Goal: Task Accomplishment & Management: Manage account settings

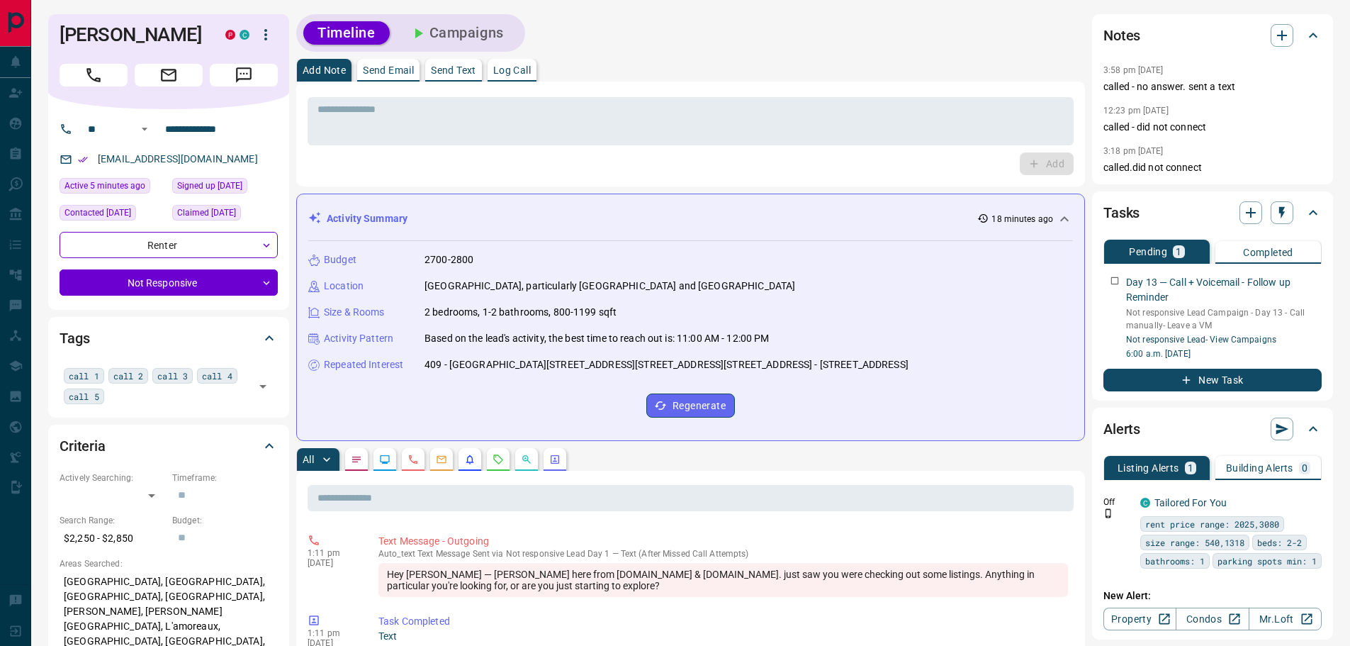
click at [456, 26] on button "Campaigns" at bounding box center [456, 32] width 123 height 23
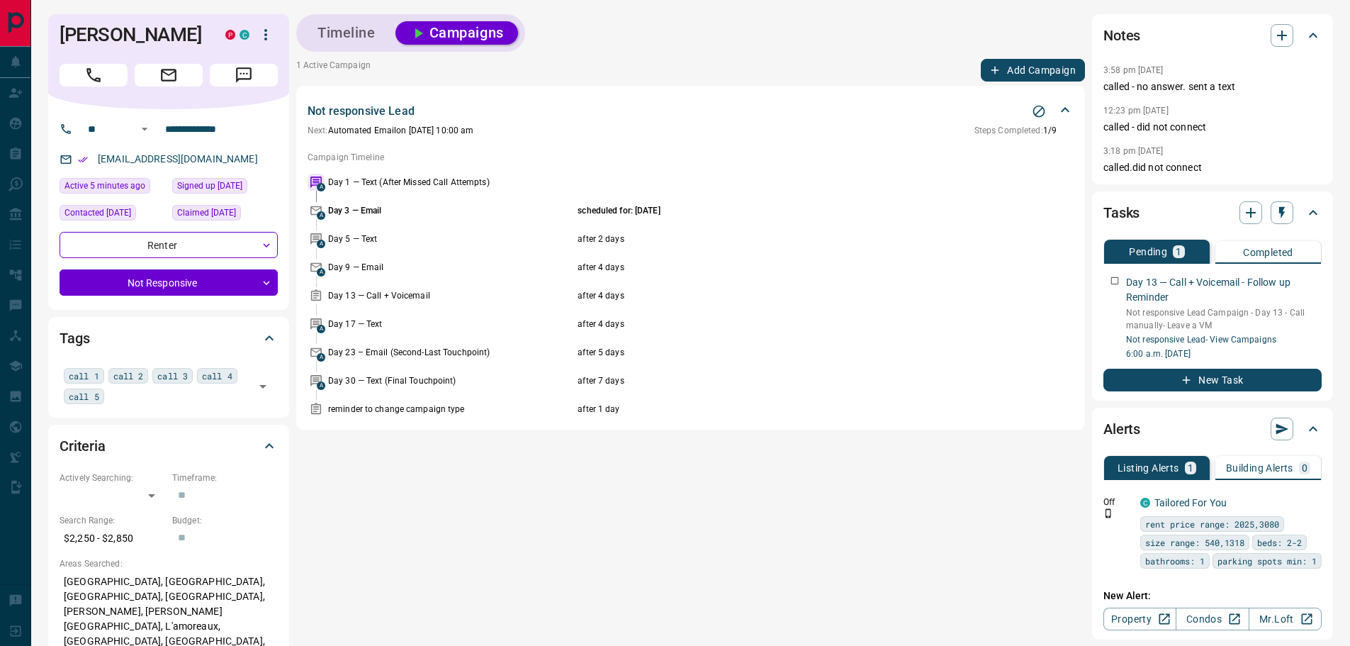
click at [1045, 111] on icon "Stop Campaign" at bounding box center [1039, 112] width 12 height 12
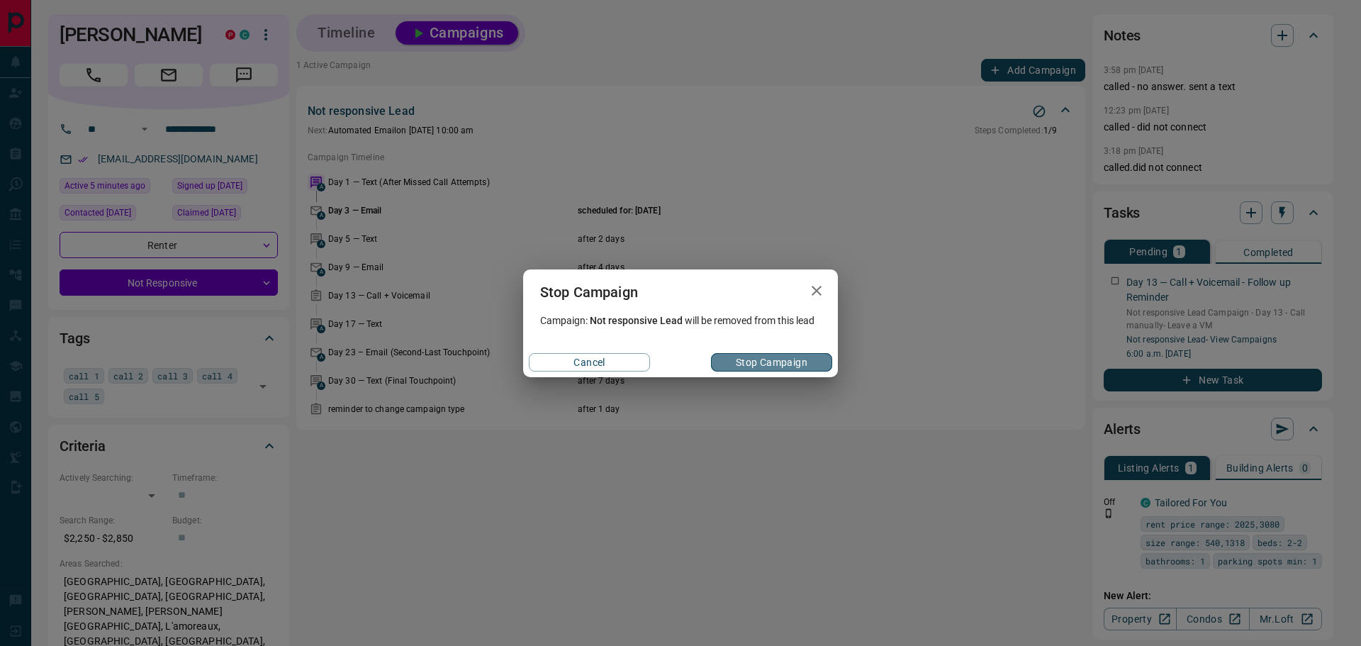
click at [770, 364] on button "Stop Campaign" at bounding box center [771, 362] width 121 height 18
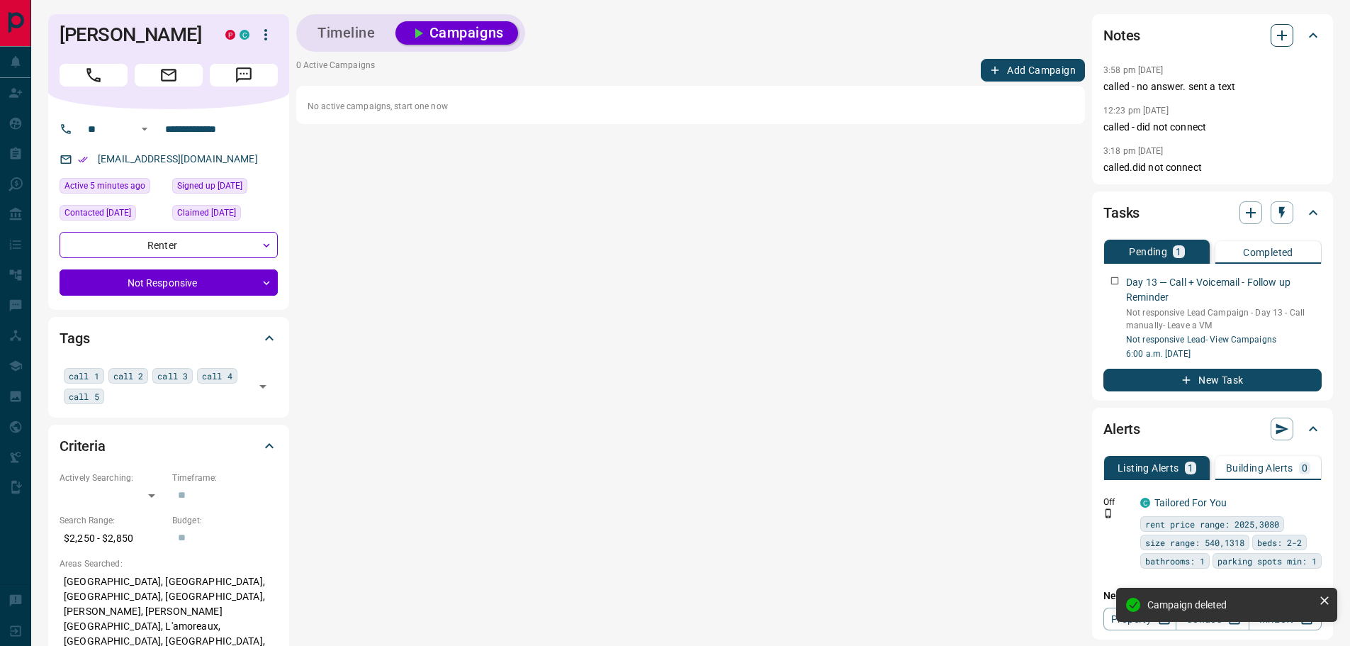
click at [1281, 30] on icon "button" at bounding box center [1281, 35] width 17 height 17
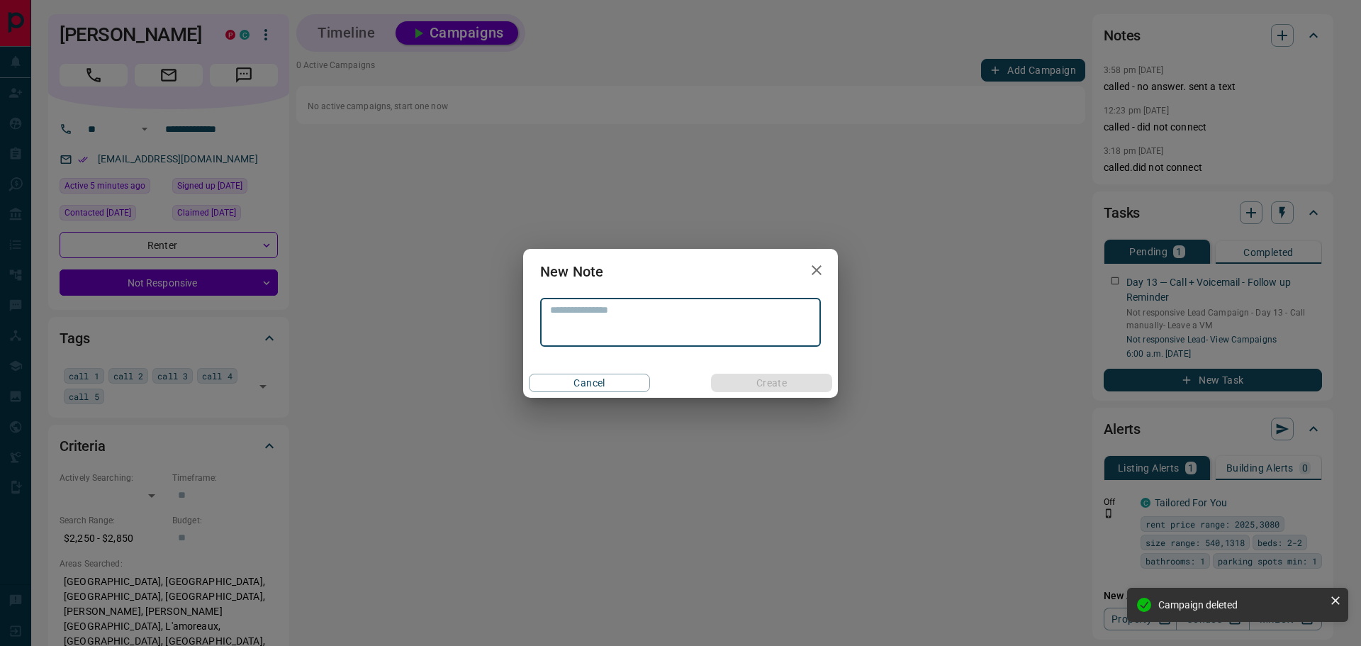
click at [723, 326] on textarea at bounding box center [680, 322] width 261 height 36
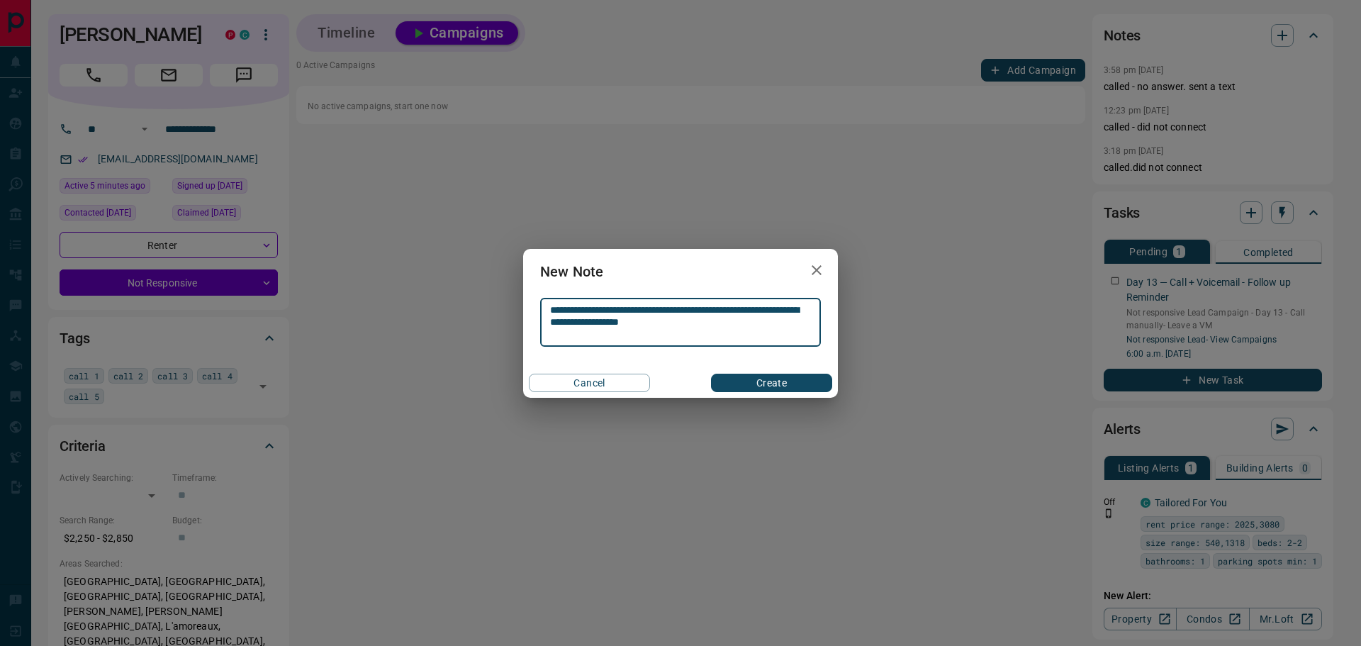
click at [712, 321] on textarea "**********" at bounding box center [680, 322] width 261 height 36
type textarea "**********"
click at [788, 387] on button "Create" at bounding box center [771, 382] width 121 height 18
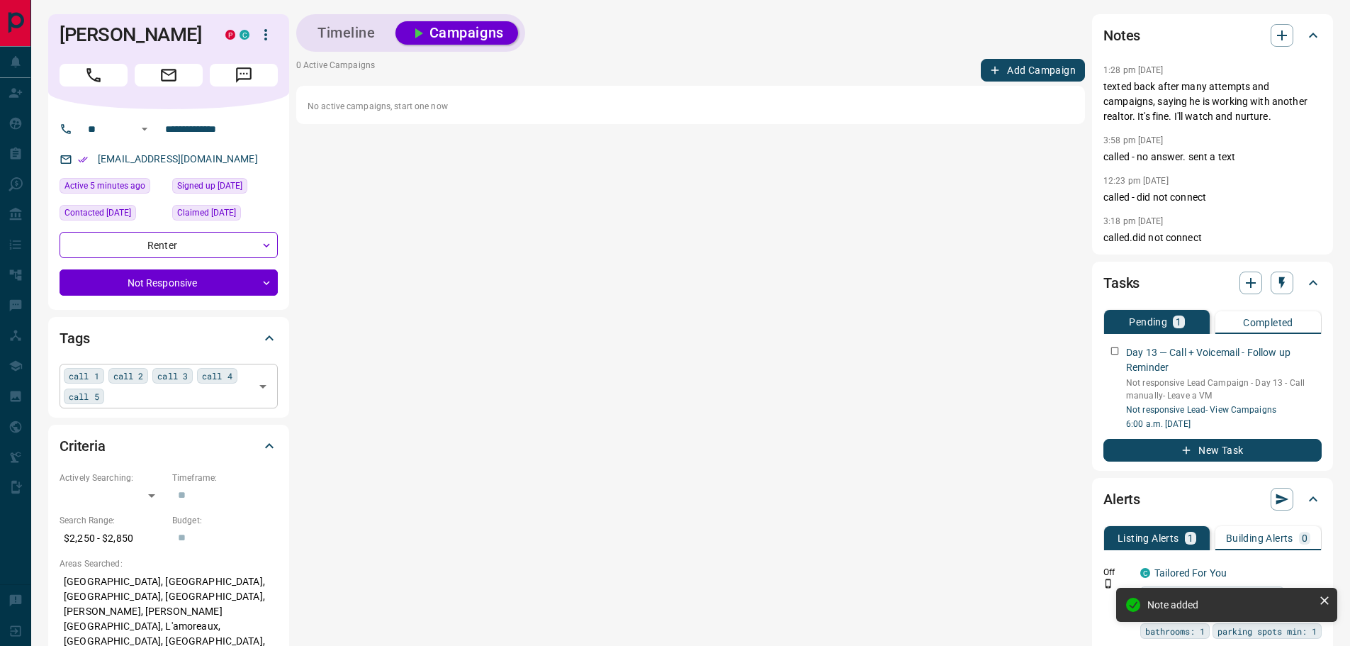
click at [162, 403] on div "call 1 call 2 call 3 call 4 call 5 ​" at bounding box center [169, 386] width 218 height 44
type input "*****"
click at [113, 454] on span "watch" at bounding box center [120, 456] width 26 height 14
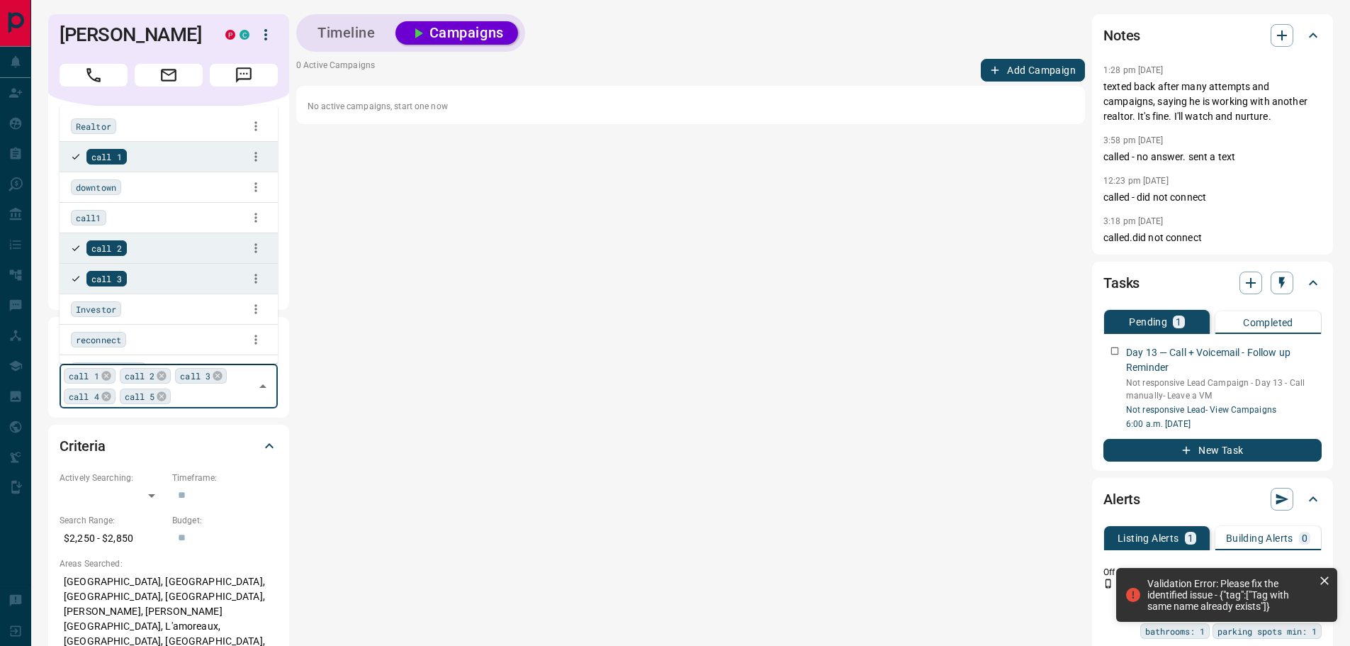
click at [193, 395] on input "text" at bounding box center [212, 396] width 75 height 16
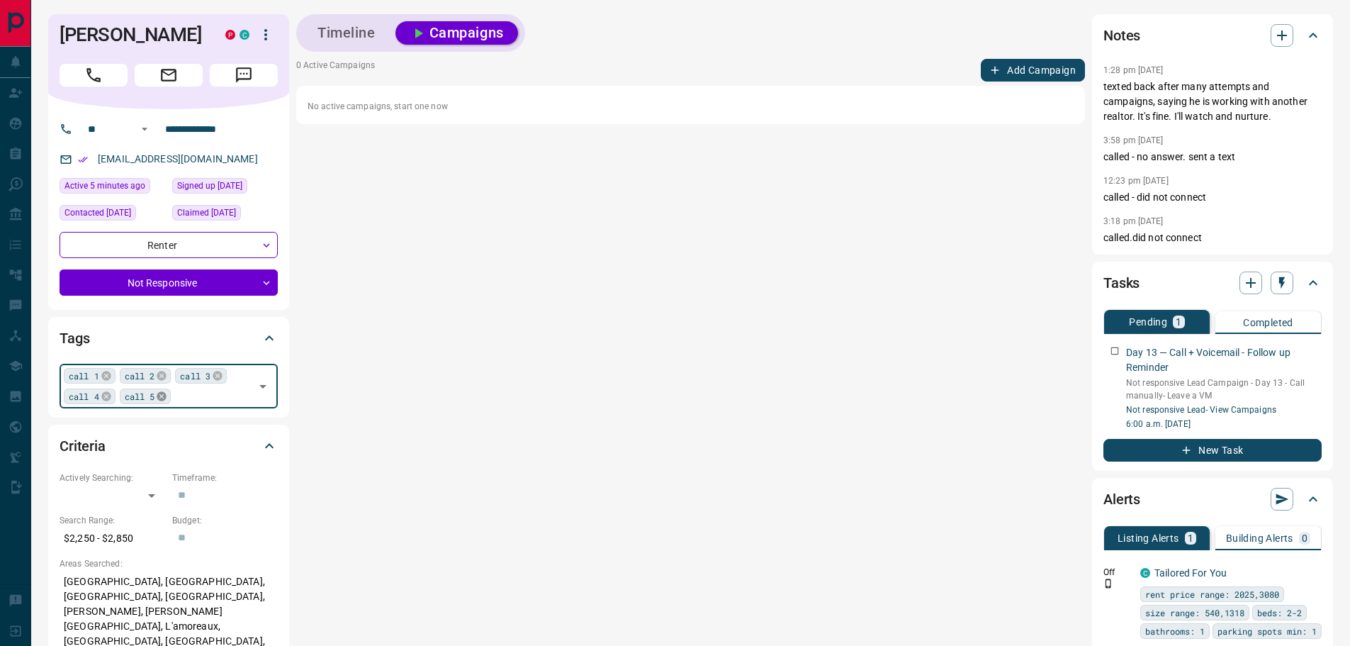
click at [157, 400] on icon at bounding box center [161, 395] width 9 height 9
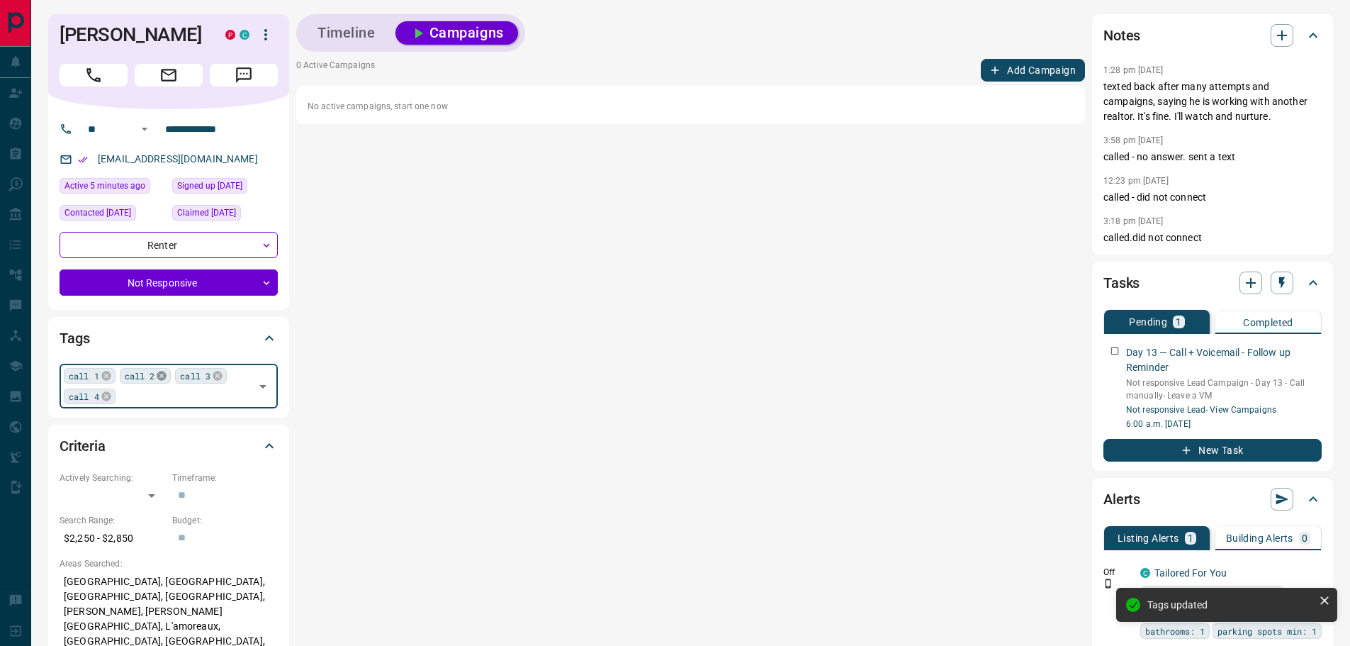
click at [159, 378] on icon at bounding box center [161, 375] width 9 height 9
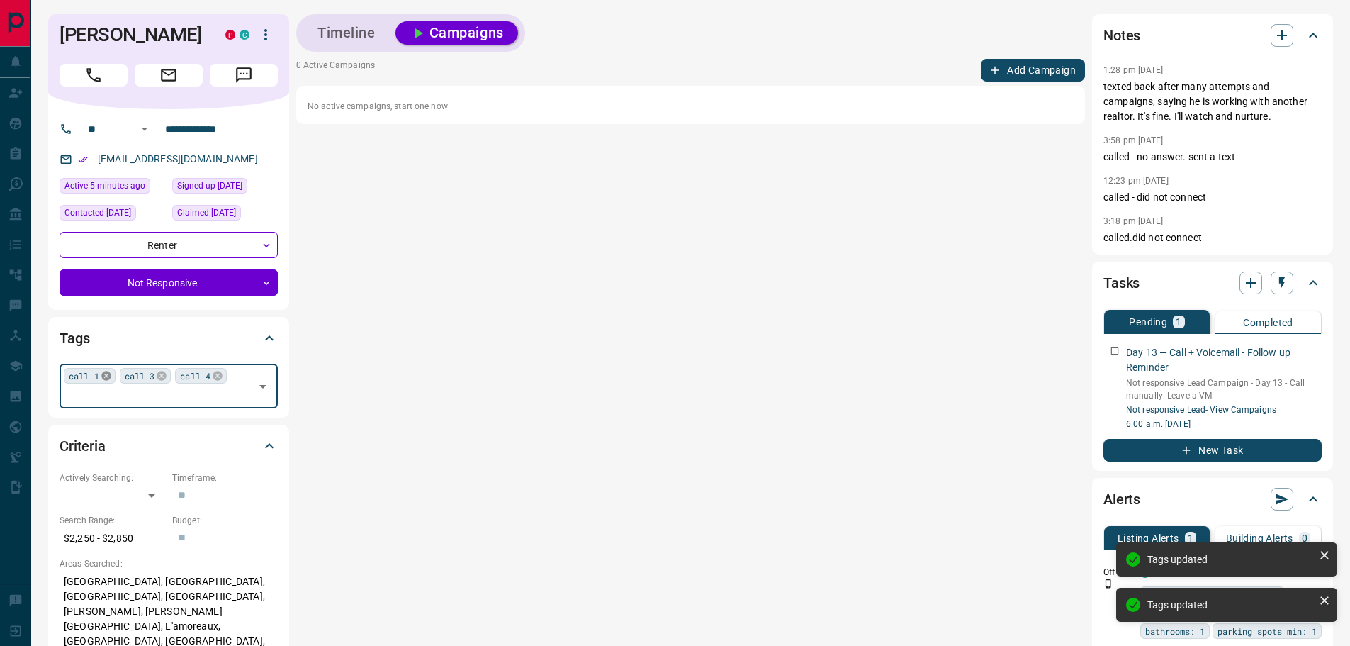
click at [103, 376] on icon at bounding box center [106, 375] width 11 height 11
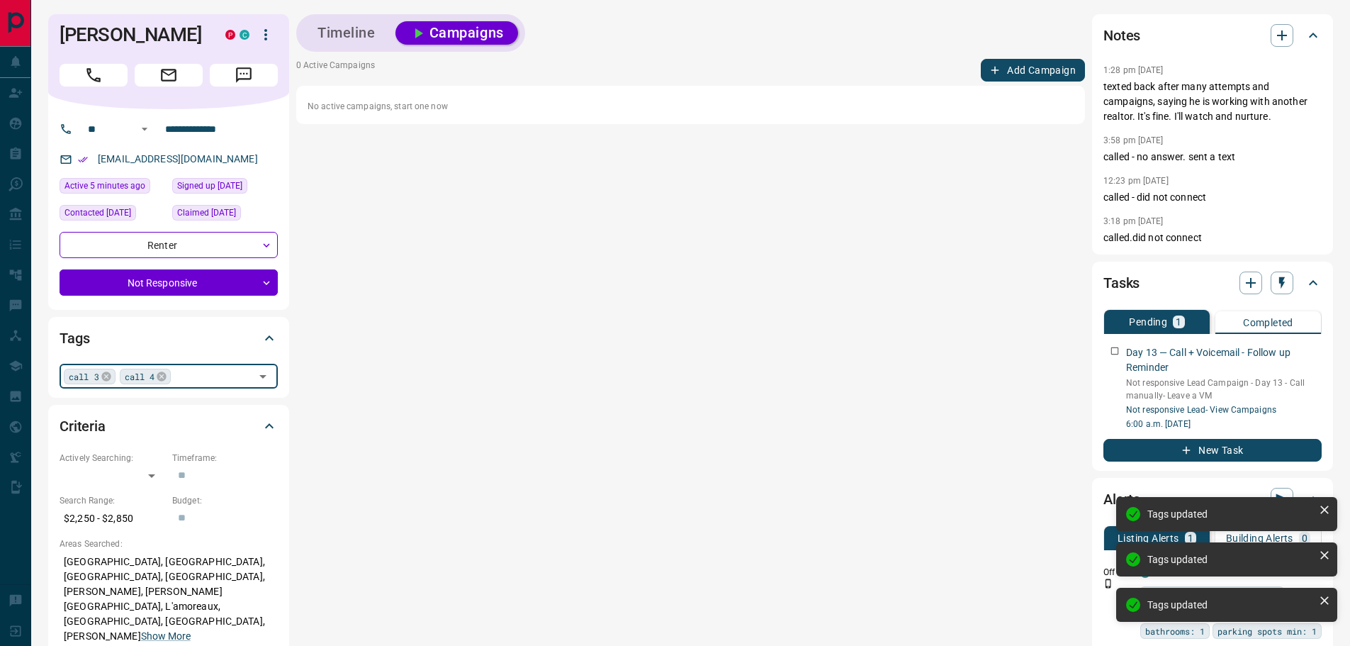
click at [103, 376] on icon at bounding box center [106, 376] width 11 height 11
click at [105, 381] on icon at bounding box center [105, 375] width 9 height 9
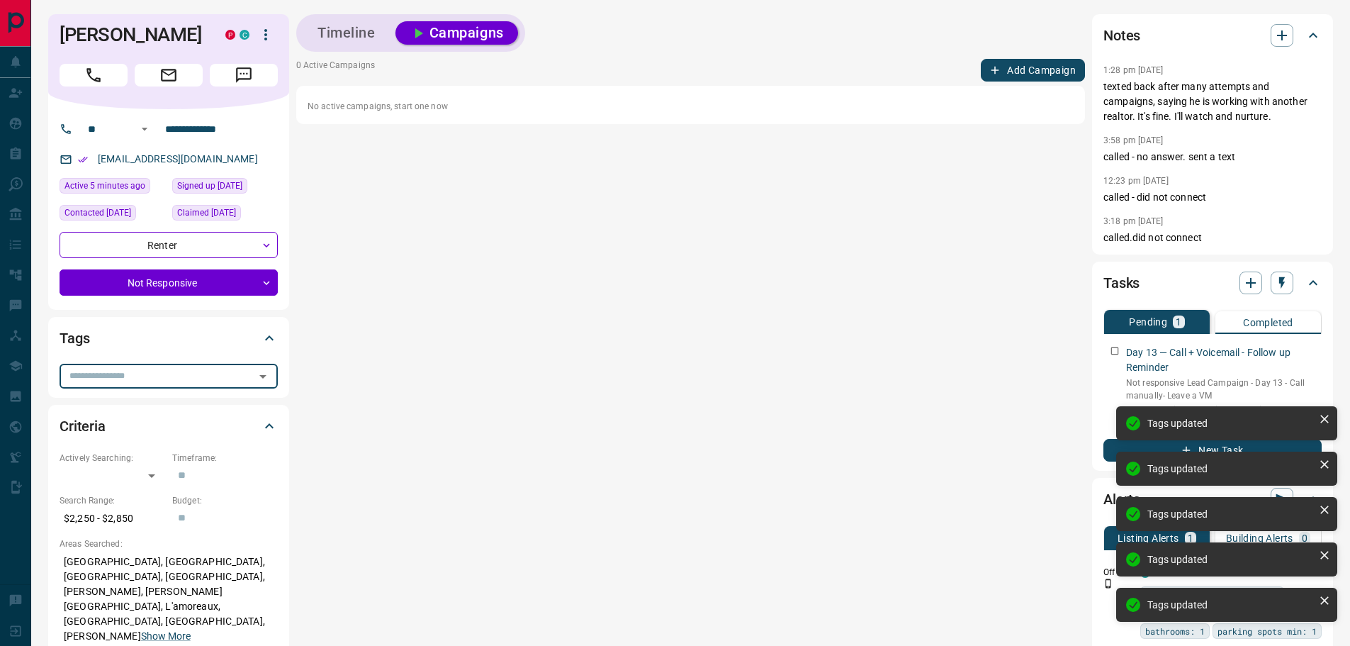
click at [106, 380] on input "text" at bounding box center [157, 376] width 186 height 16
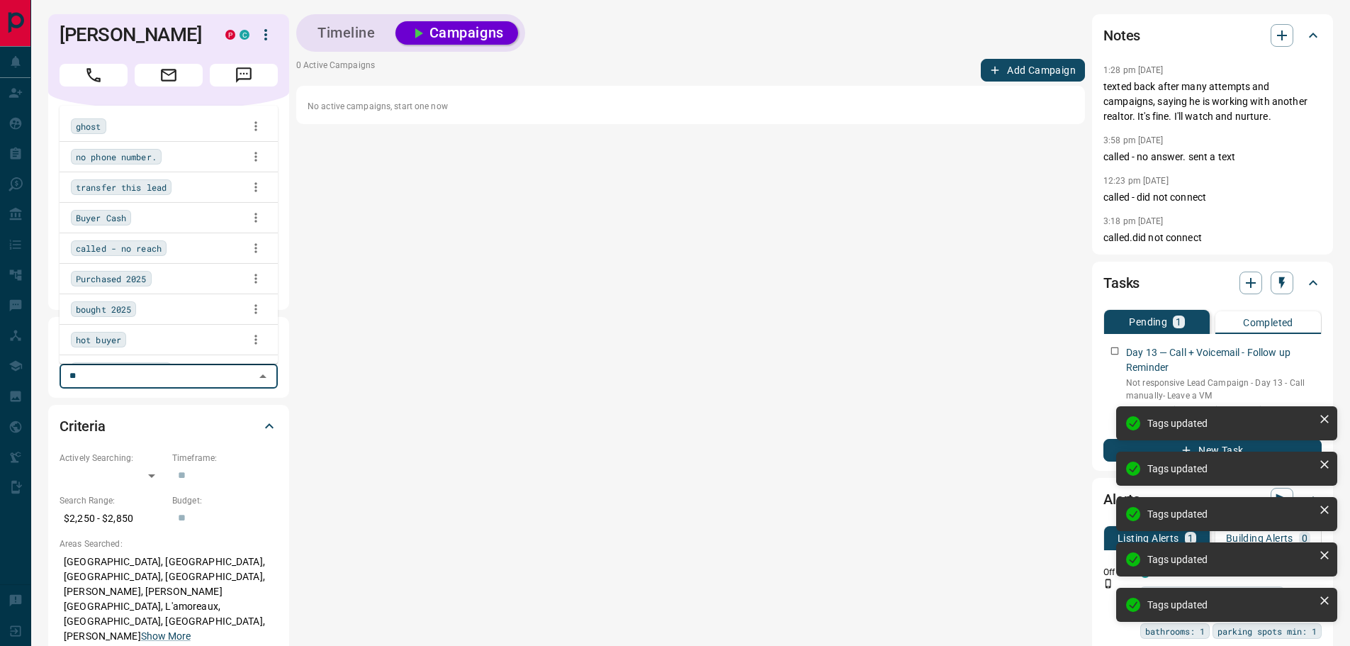
type input "***"
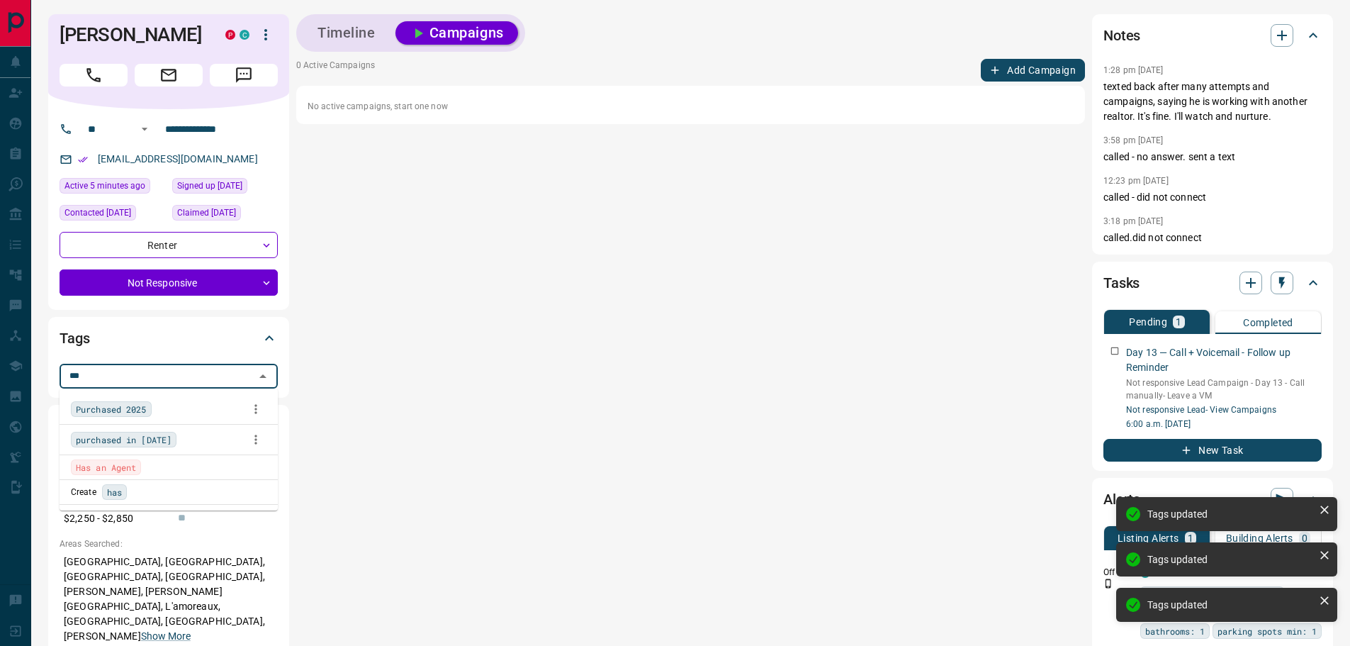
click at [101, 466] on span "Has an Agent" at bounding box center [106, 467] width 60 height 14
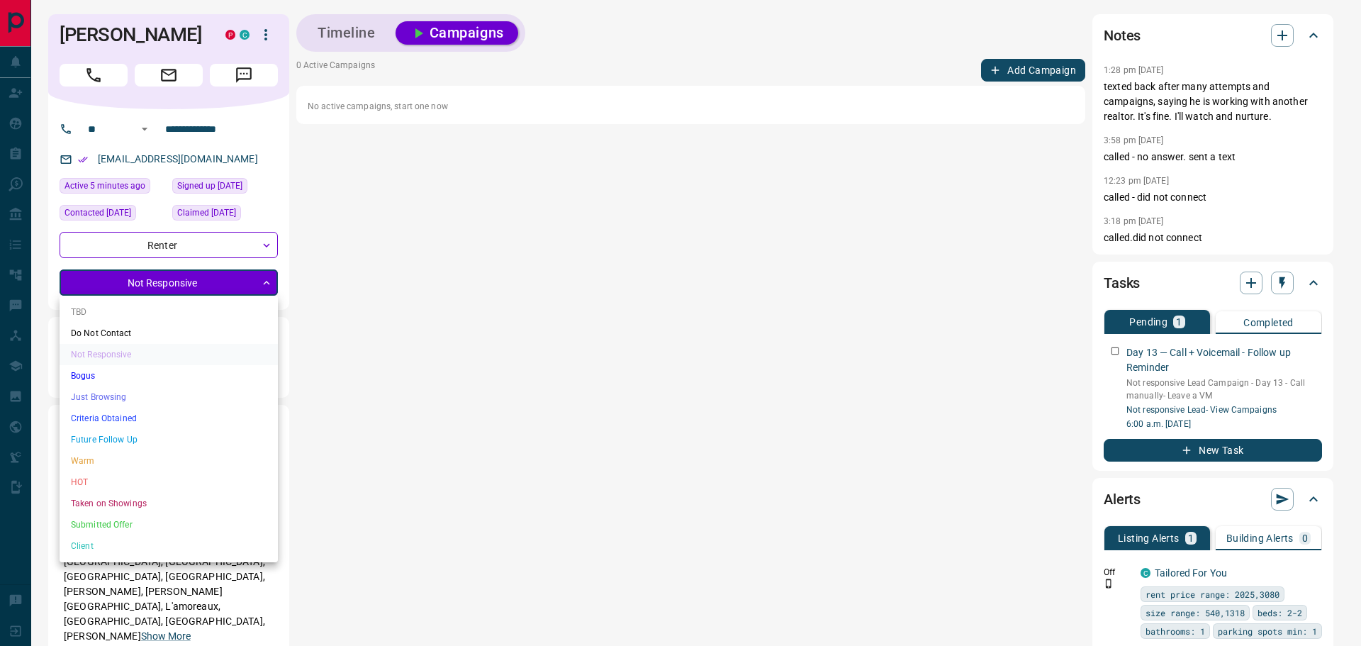
click at [120, 279] on div at bounding box center [680, 323] width 1361 height 646
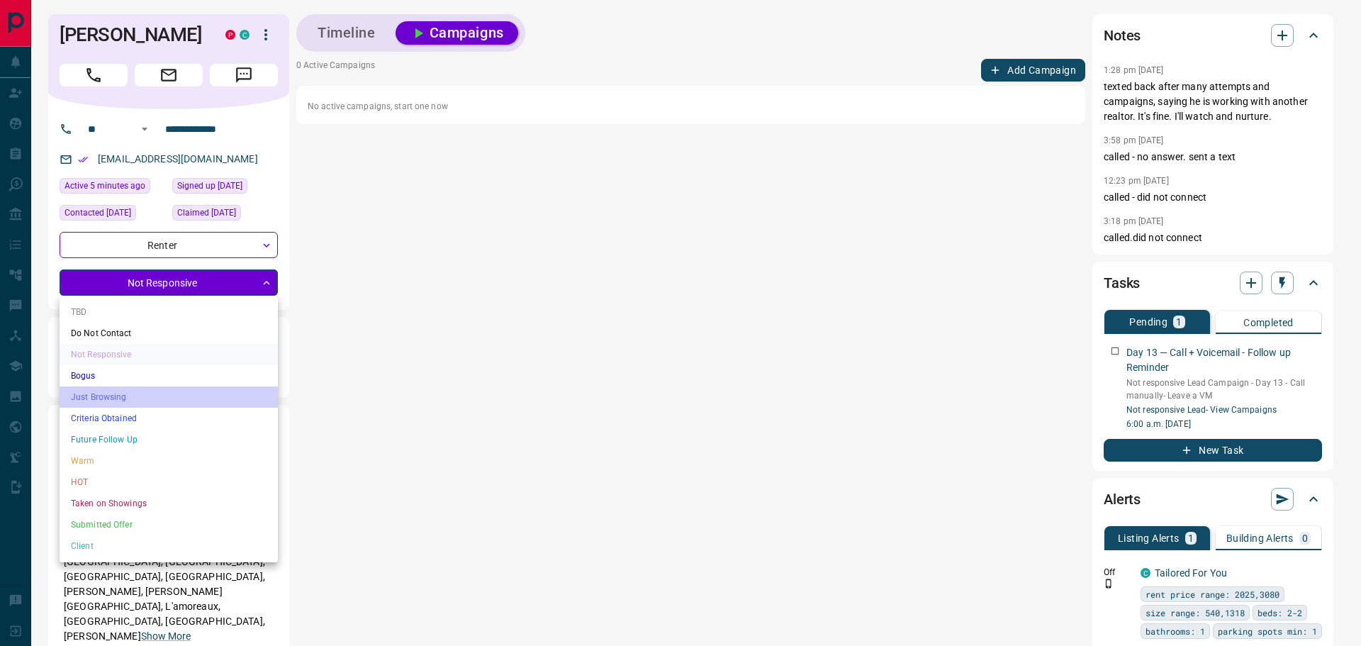
click at [151, 396] on li "Just Browsing" at bounding box center [169, 396] width 218 height 21
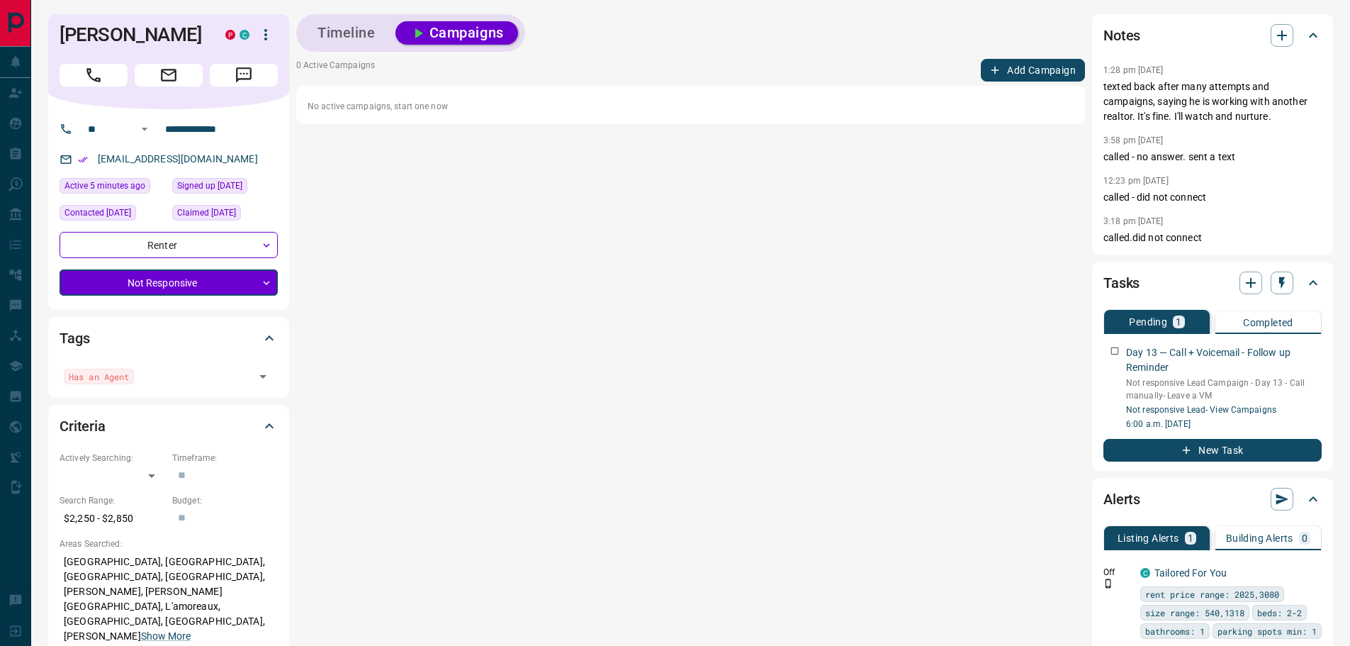
type input "*"
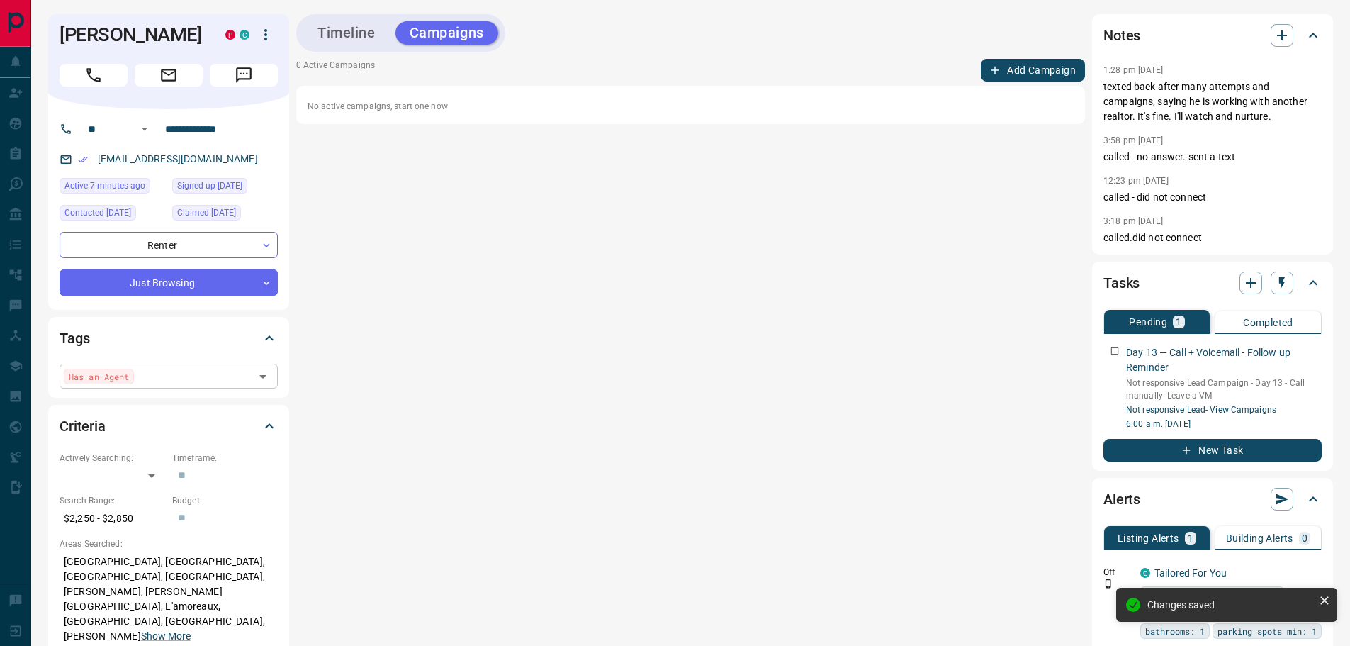
click at [169, 380] on input "text" at bounding box center [194, 376] width 112 height 16
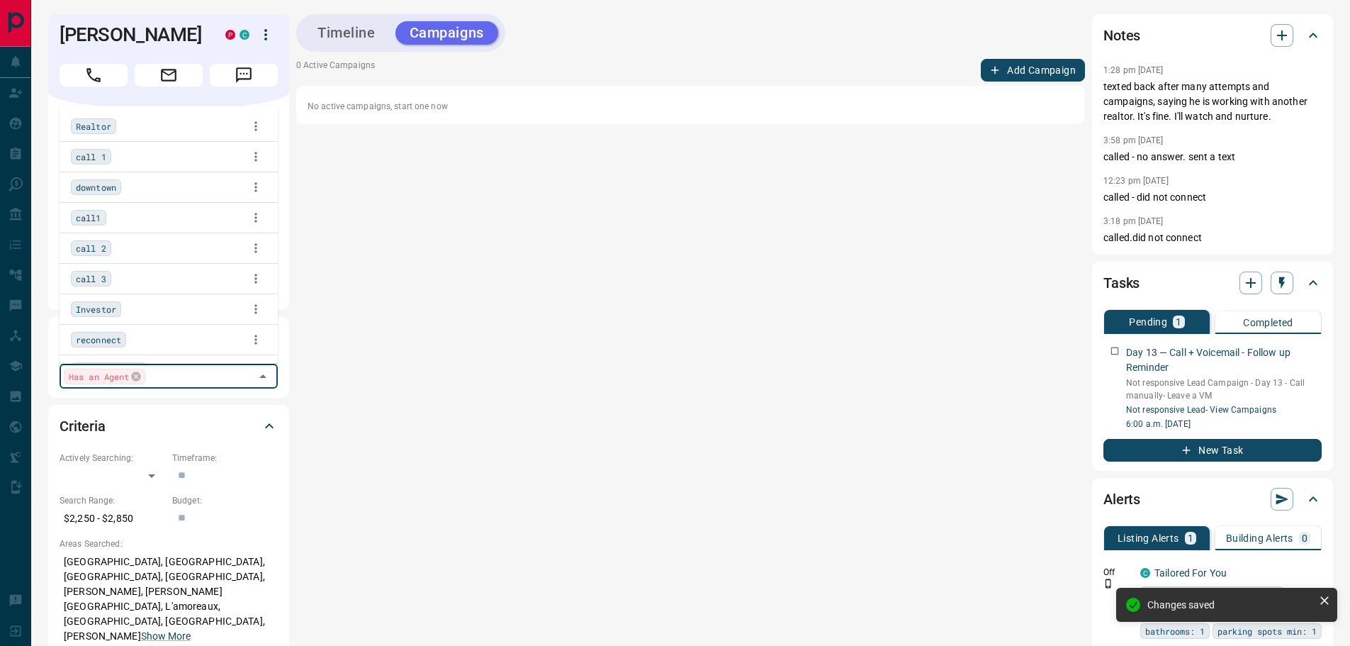
scroll to position [2697, 0]
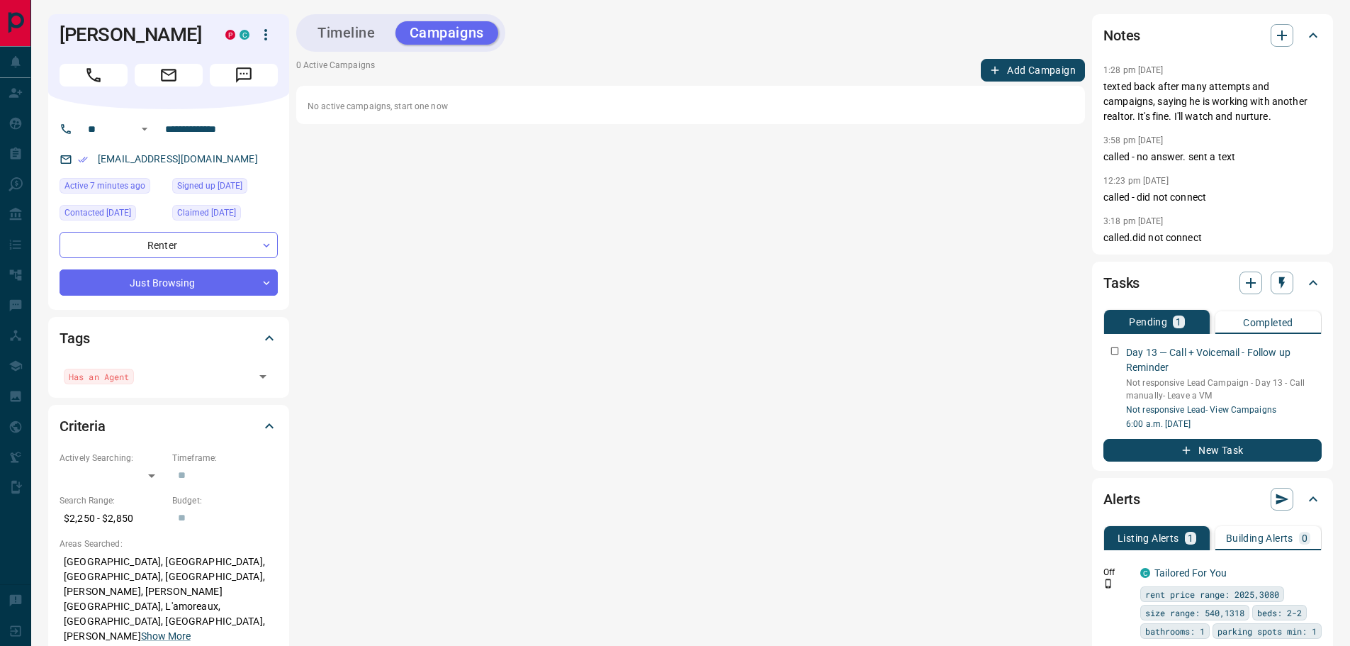
click at [330, 42] on button "Timeline" at bounding box center [346, 32] width 86 height 23
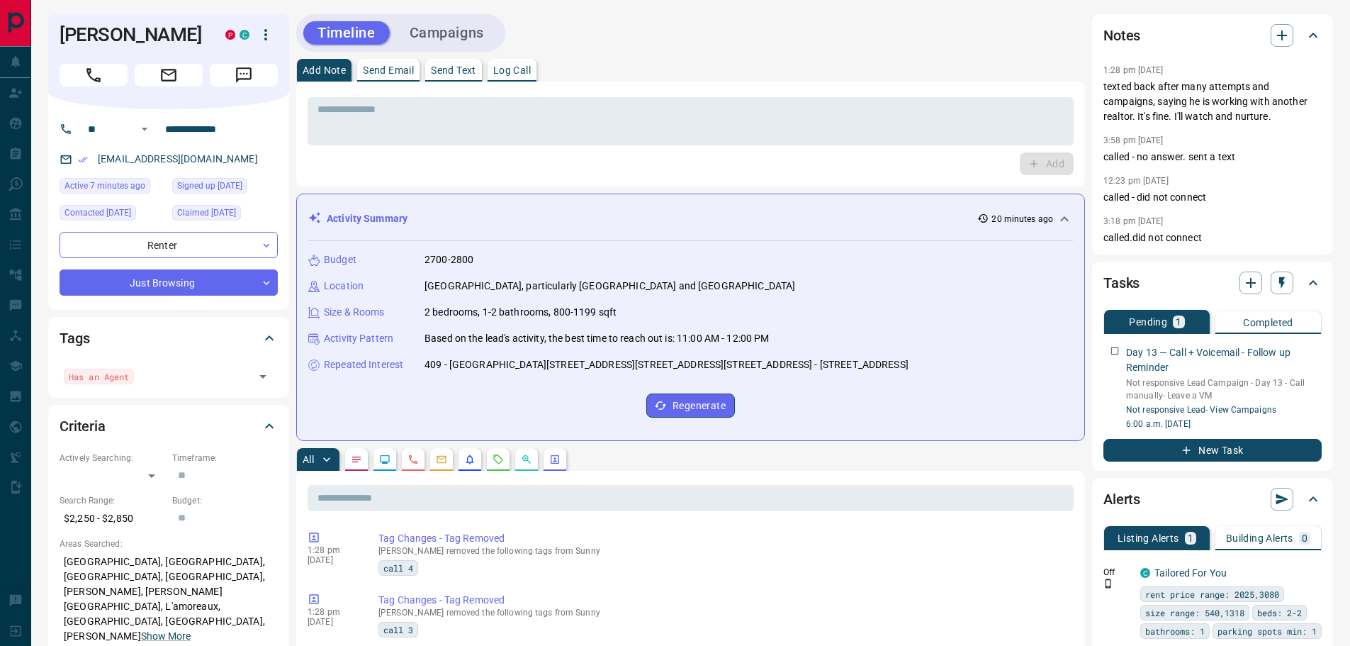
scroll to position [213, 0]
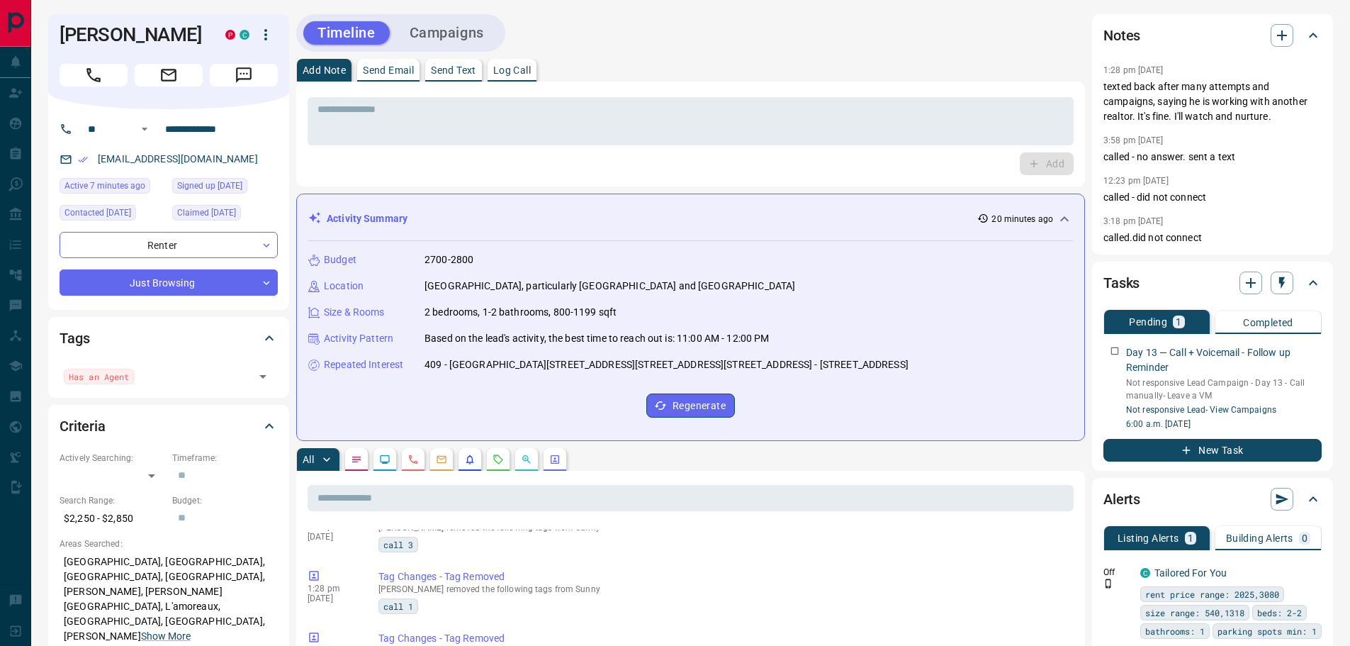
click at [453, 35] on button "Campaigns" at bounding box center [446, 32] width 103 height 23
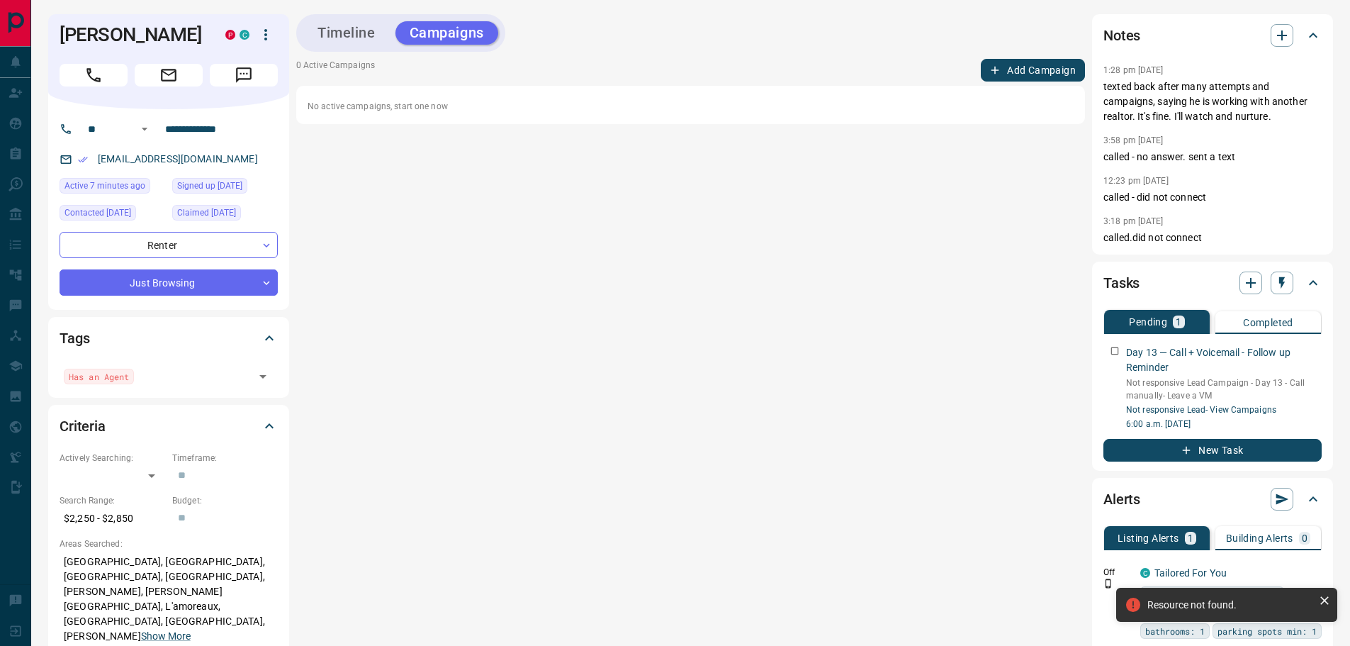
click at [364, 35] on button "Timeline" at bounding box center [346, 32] width 86 height 23
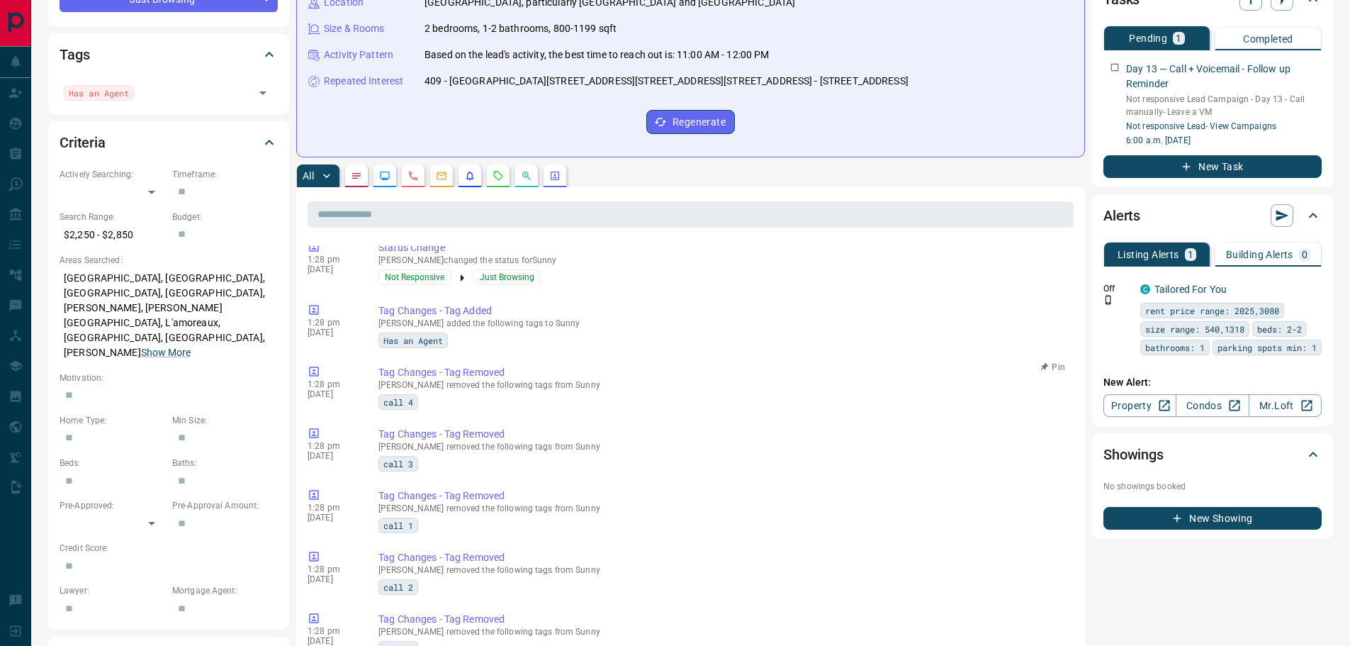
scroll to position [0, 0]
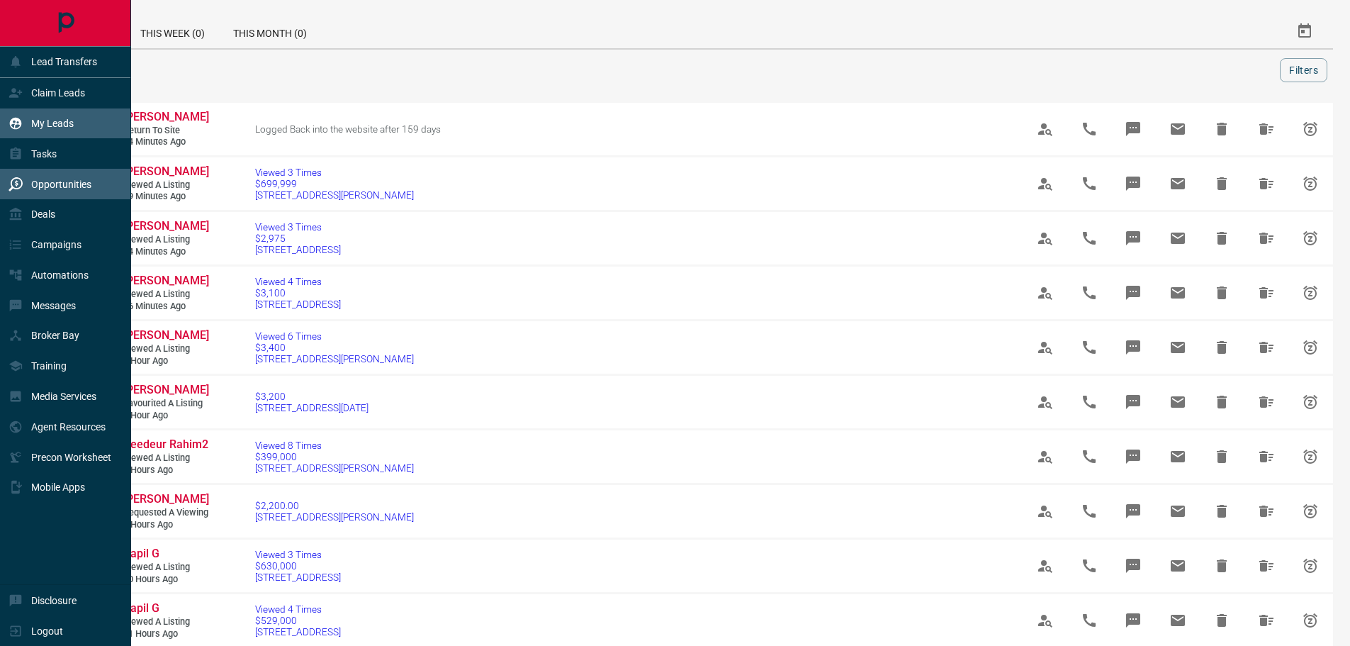
click at [59, 119] on p "My Leads" at bounding box center [52, 123] width 43 height 11
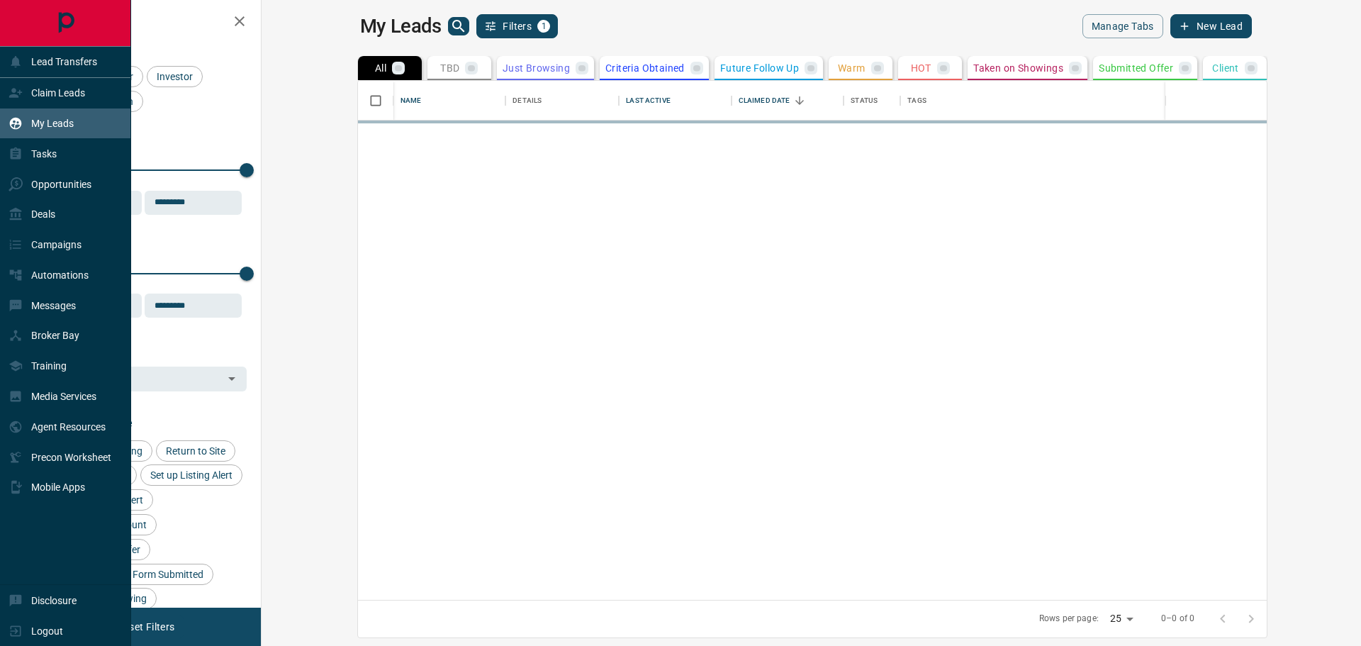
scroll to position [508, 1082]
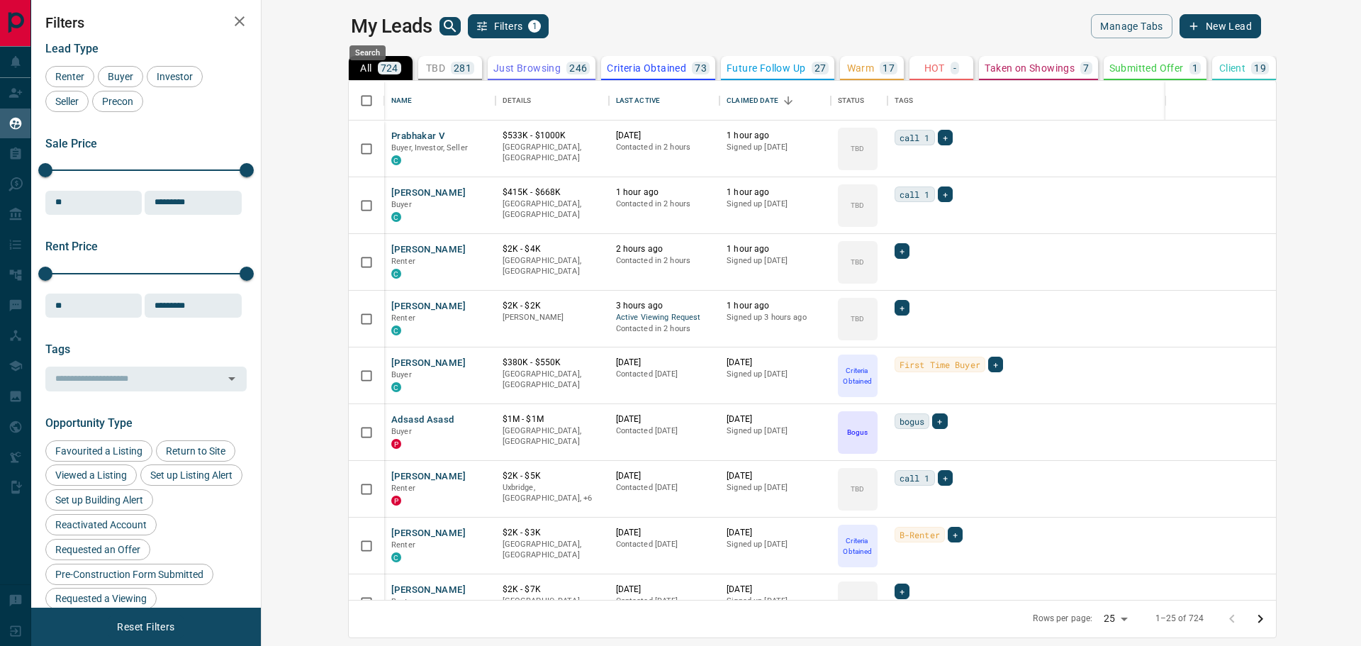
click at [442, 28] on icon "search button" at bounding box center [450, 26] width 17 height 17
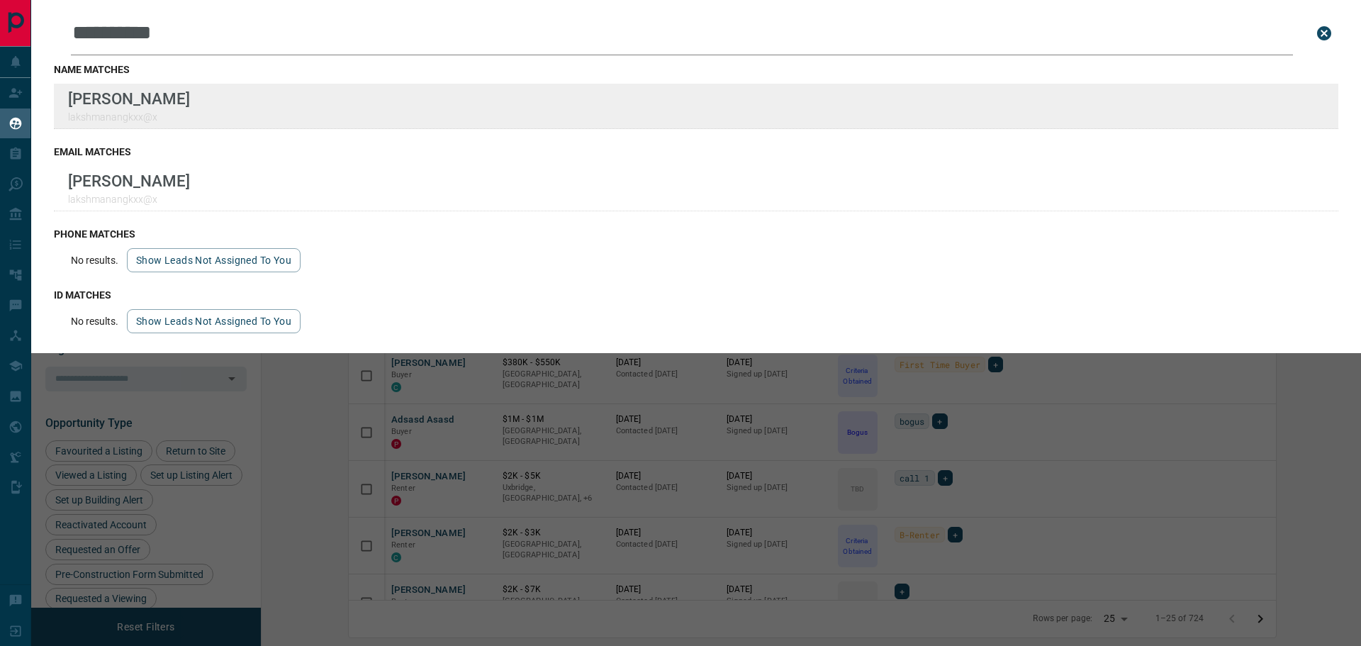
type input "**********"
